Goal: Information Seeking & Learning: Check status

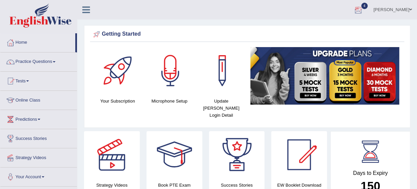
click at [363, 10] on div at bounding box center [358, 10] width 10 height 10
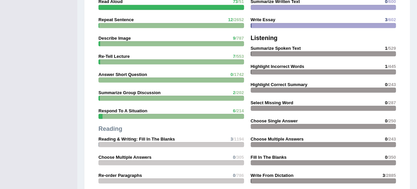
scroll to position [593, 0]
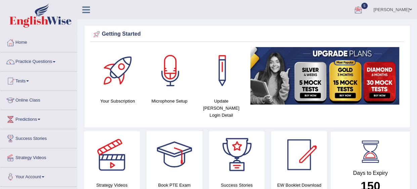
click at [363, 8] on div at bounding box center [358, 10] width 10 height 10
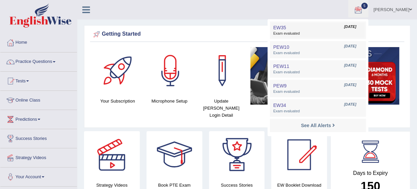
click at [352, 27] on span "Sep 9, 2025" at bounding box center [350, 26] width 12 height 5
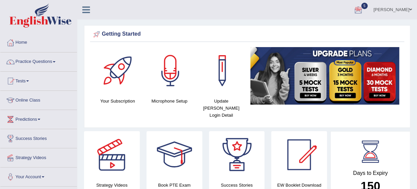
click at [352, 27] on div "Getting Started Your Subscription Microphone Setup Update Pearson Login Detail ×" at bounding box center [247, 76] width 326 height 103
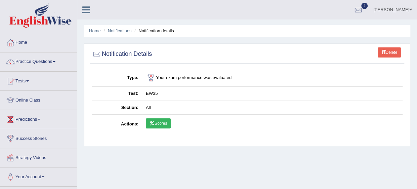
click at [162, 127] on link "Scores" at bounding box center [158, 123] width 25 height 10
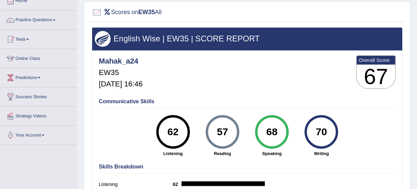
scroll to position [55, 0]
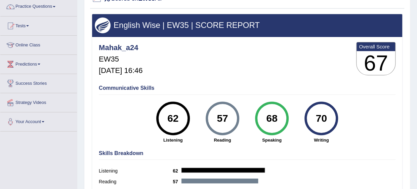
drag, startPoint x: 278, startPoint y: 118, endPoint x: 258, endPoint y: 119, distance: 20.2
click at [258, 119] on div "68" at bounding box center [272, 119] width 34 height 34
drag, startPoint x: 258, startPoint y: 119, endPoint x: 247, endPoint y: 91, distance: 30.6
click at [247, 91] on div "Communicative Skills 62 Listening 57 Reading 68 Speaking 70 Writing" at bounding box center [247, 114] width 300 height 64
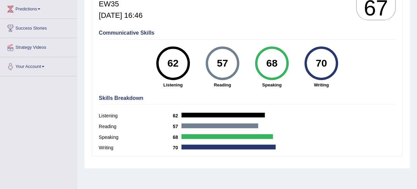
scroll to position [112, 0]
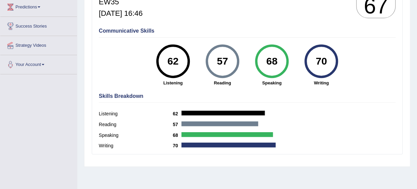
drag, startPoint x: 277, startPoint y: 59, endPoint x: 263, endPoint y: 62, distance: 14.3
click at [263, 62] on div "68" at bounding box center [271, 61] width 25 height 28
drag, startPoint x: 263, startPoint y: 62, endPoint x: 255, endPoint y: 58, distance: 8.6
click at [255, 58] on div "68" at bounding box center [272, 61] width 34 height 34
click at [246, 54] on div "57 Reading" at bounding box center [222, 65] width 49 height 42
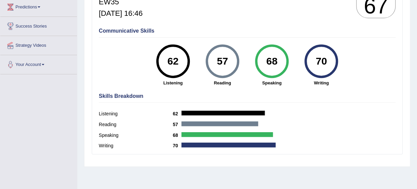
click at [246, 54] on div "57 Reading" at bounding box center [222, 65] width 49 height 42
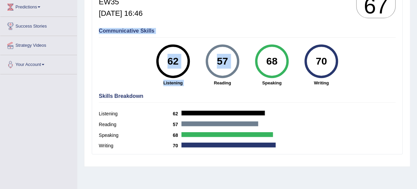
drag, startPoint x: 246, startPoint y: 54, endPoint x: 254, endPoint y: 33, distance: 22.7
click at [254, 33] on div "Communicative Skills 62 Listening 57 Reading 68 Speaking 70 Writing" at bounding box center [247, 57] width 300 height 64
click at [254, 33] on h4 "Communicative Skills" at bounding box center [247, 31] width 297 height 6
click at [243, 36] on div "Communicative Skills 62 Listening 57 Reading 68 Speaking 70 Writing" at bounding box center [247, 57] width 300 height 64
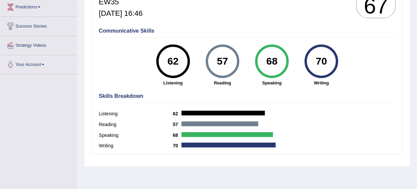
click at [242, 66] on div "57 Reading" at bounding box center [222, 65] width 49 height 42
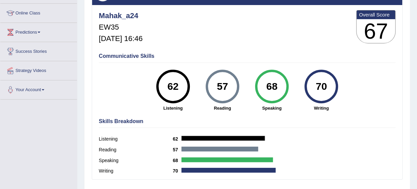
scroll to position [87, 0]
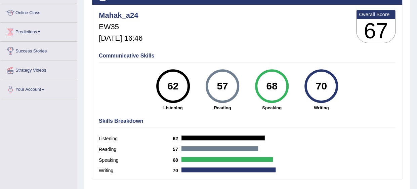
click at [243, 40] on div "Mahak_a24 EW35 Sep 9, 2025, 16:46 Overall Score 67" at bounding box center [247, 28] width 300 height 40
drag, startPoint x: 264, startPoint y: 84, endPoint x: 284, endPoint y: 87, distance: 20.6
click at [284, 87] on div "68" at bounding box center [271, 86] width 25 height 28
drag, startPoint x: 284, startPoint y: 87, endPoint x: 263, endPoint y: 41, distance: 50.2
click at [263, 41] on div "Mahak_a24 EW35 Sep 9, 2025, 16:46 Overall Score 67" at bounding box center [247, 28] width 300 height 40
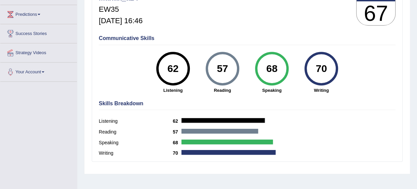
scroll to position [105, 0]
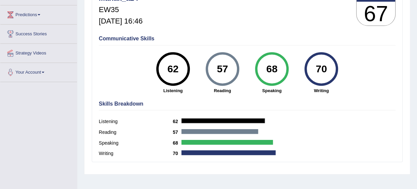
drag, startPoint x: 179, startPoint y: 70, endPoint x: 274, endPoint y: 80, distance: 95.1
click at [274, 52] on div "62 Listening 57 Reading 68 Speaking 70 Writing" at bounding box center [247, 52] width 297 height 0
drag, startPoint x: 274, startPoint y: 80, endPoint x: 346, endPoint y: 63, distance: 73.7
click at [346, 63] on div "70 Writing" at bounding box center [321, 73] width 49 height 42
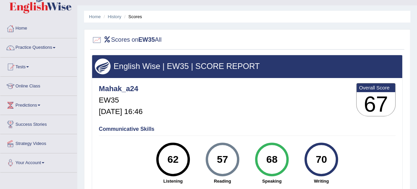
scroll to position [0, 0]
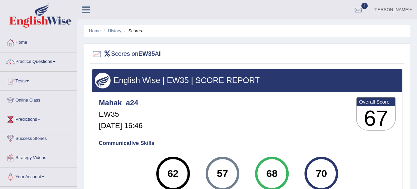
click at [93, 34] on li "Home" at bounding box center [95, 31] width 12 height 6
click at [96, 31] on link "Home" at bounding box center [95, 30] width 12 height 5
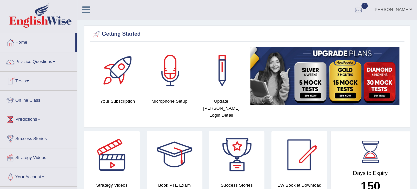
click at [29, 80] on span at bounding box center [27, 80] width 3 height 1
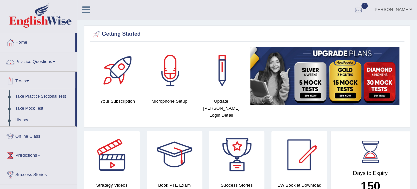
click at [46, 67] on link "Practice Questions" at bounding box center [38, 60] width 77 height 17
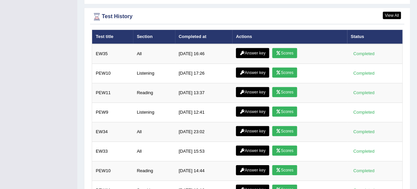
scroll to position [935, 0]
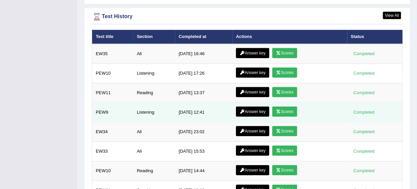
click at [251, 107] on link "Answer key" at bounding box center [252, 112] width 33 height 10
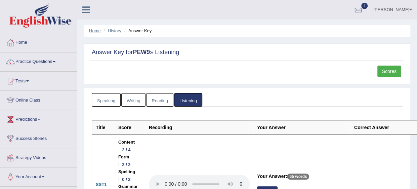
click at [95, 29] on link "Home" at bounding box center [95, 30] width 12 height 5
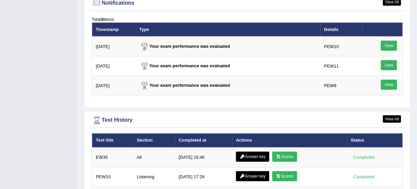
scroll to position [833, 0]
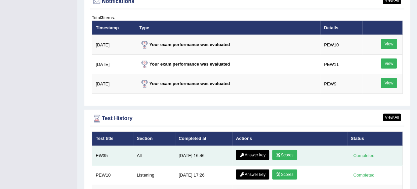
click at [253, 150] on link "Answer key" at bounding box center [252, 155] width 33 height 10
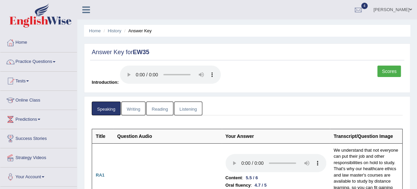
click at [184, 108] on link "Listening" at bounding box center [188, 109] width 28 height 14
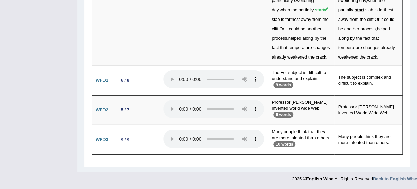
scroll to position [2353, 0]
